Goal: Task Accomplishment & Management: Use online tool/utility

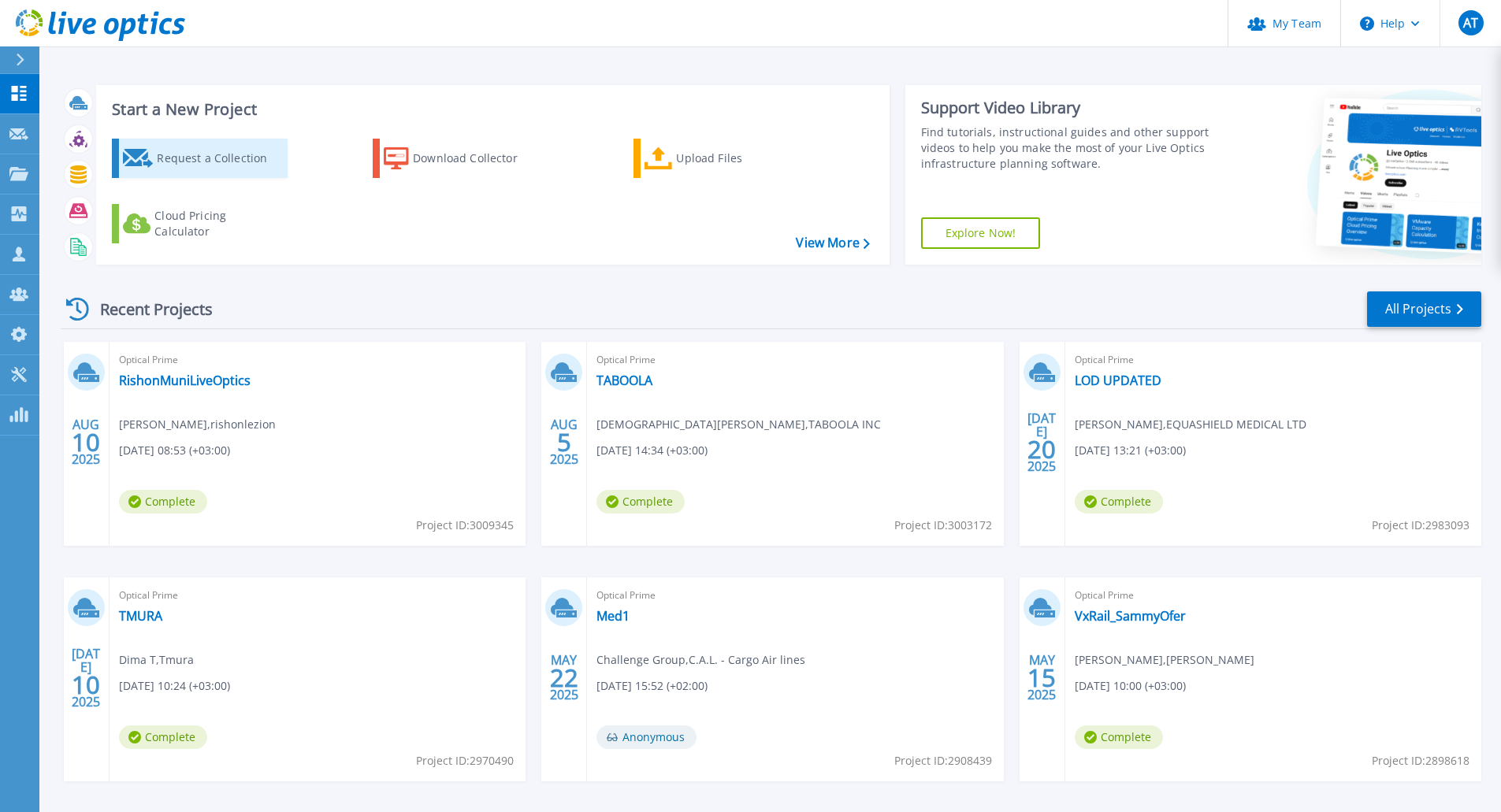
click at [197, 162] on div "Request a Collection" at bounding box center [220, 158] width 126 height 32
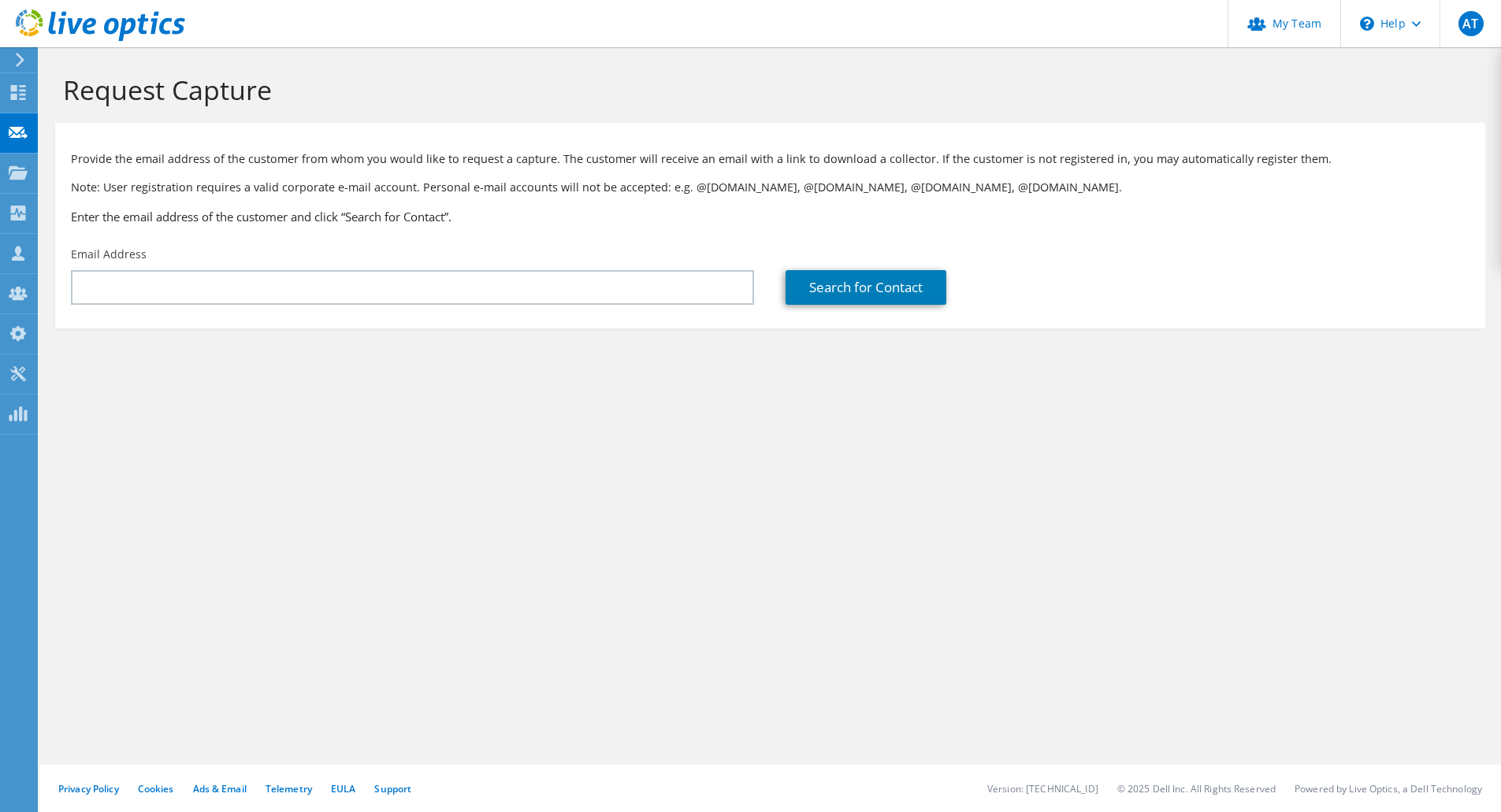
click at [876, 515] on div "Request Capture Provide the email address of the customer from whom you would l…" at bounding box center [770, 429] width 1461 height 765
click at [1384, 18] on div "\n Help" at bounding box center [1389, 23] width 99 height 47
click at [1392, 68] on link "Explore Helpful Articles" at bounding box center [1429, 68] width 176 height 39
